Goal: Go to known website: Access a specific website the user already knows

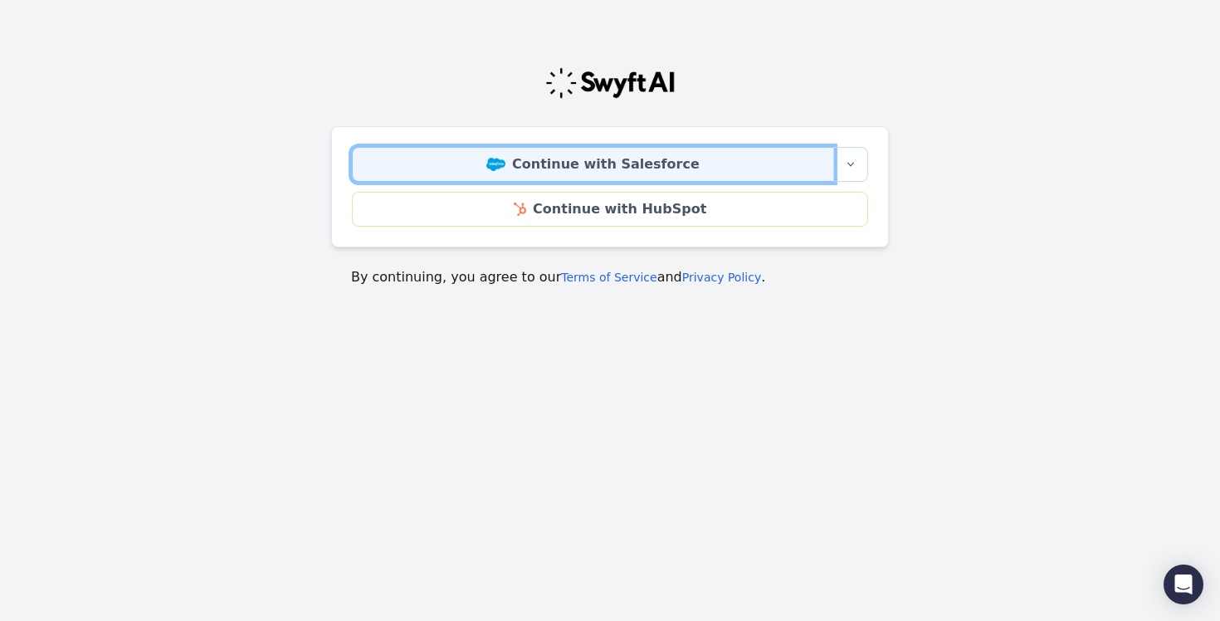
click at [647, 162] on link "Continue with Salesforce" at bounding box center [593, 164] width 482 height 35
click at [646, 163] on link "Continue with Salesforce" at bounding box center [593, 164] width 482 height 35
